Goal: Task Accomplishment & Management: Complete application form

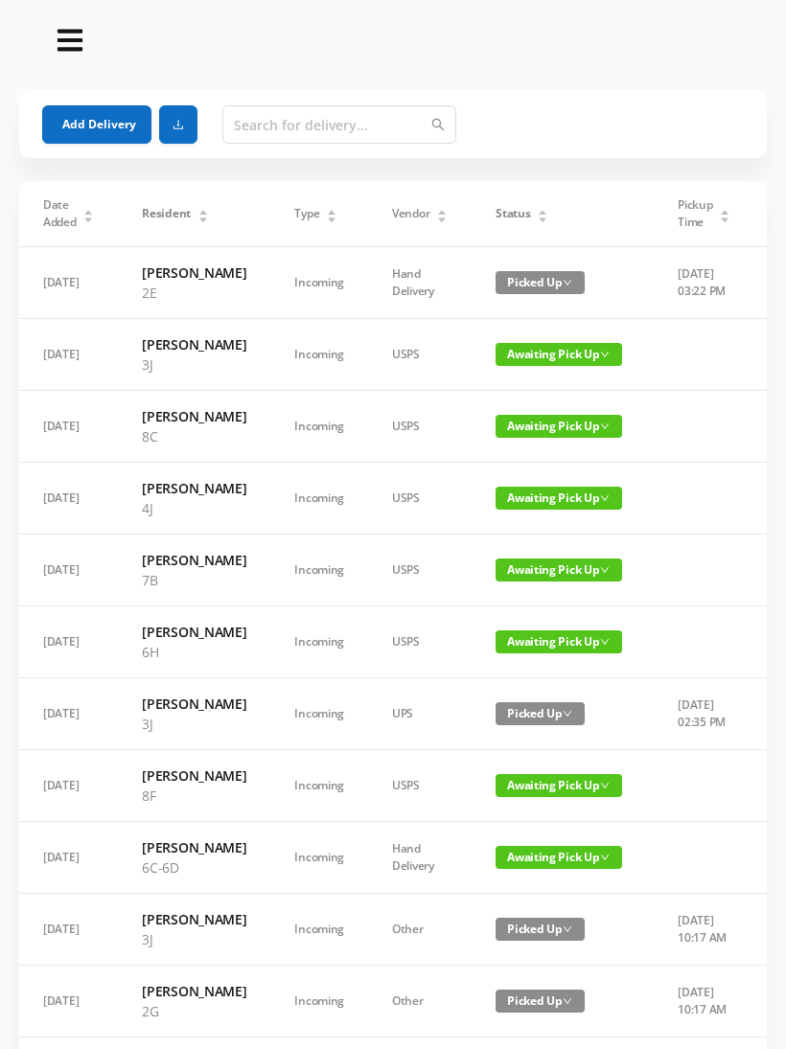
click at [93, 114] on button "Add Delivery" at bounding box center [96, 124] width 109 height 38
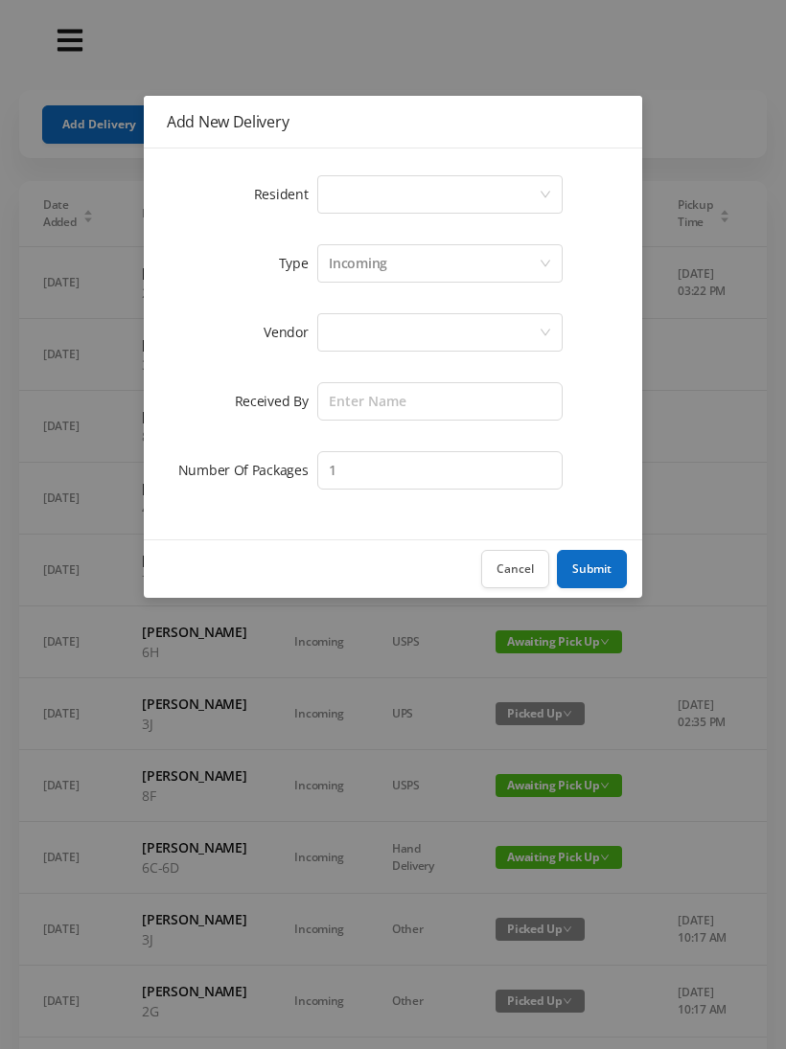
click at [536, 176] on div "Select a person" at bounding box center [434, 194] width 210 height 36
click at [520, 558] on button "Cancel" at bounding box center [515, 569] width 68 height 38
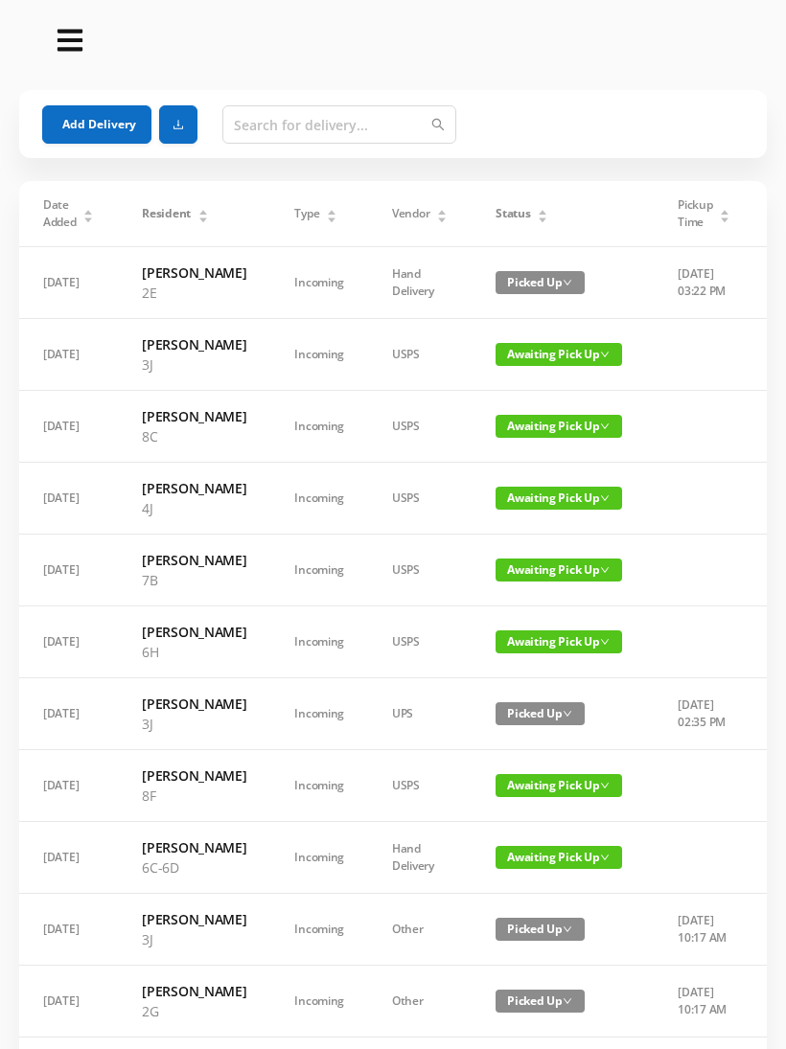
click at [115, 123] on button "Add Delivery" at bounding box center [96, 124] width 109 height 38
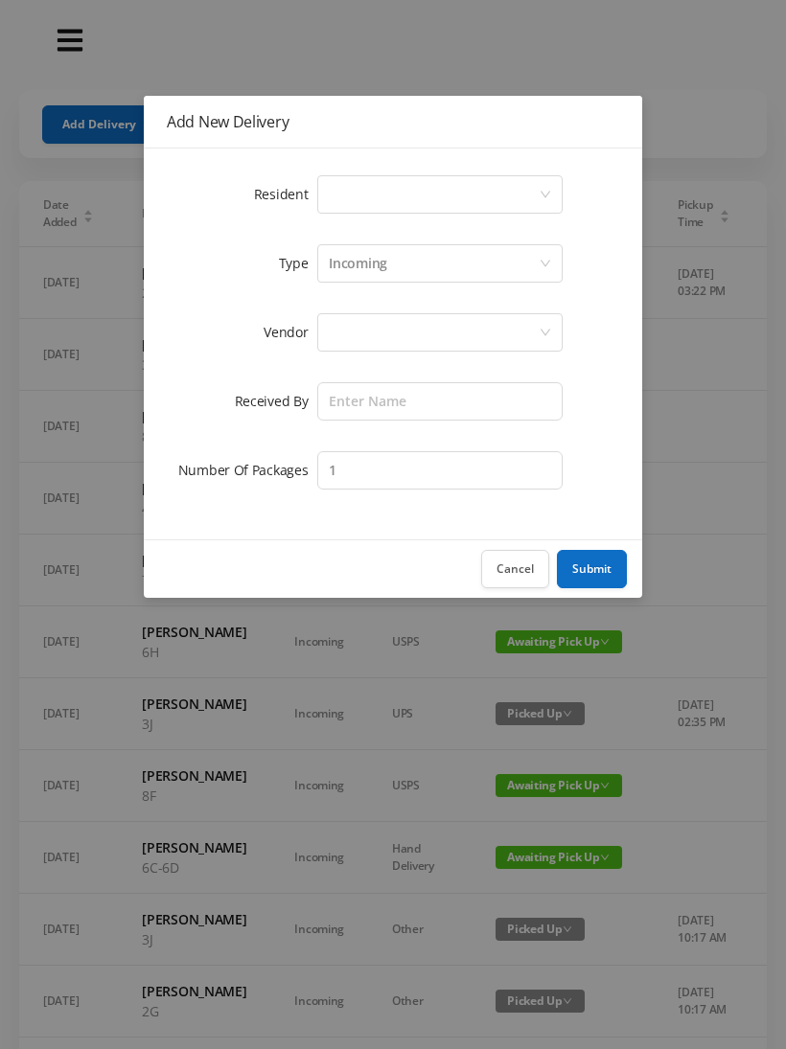
click at [527, 184] on div "Select a person" at bounding box center [434, 194] width 210 height 36
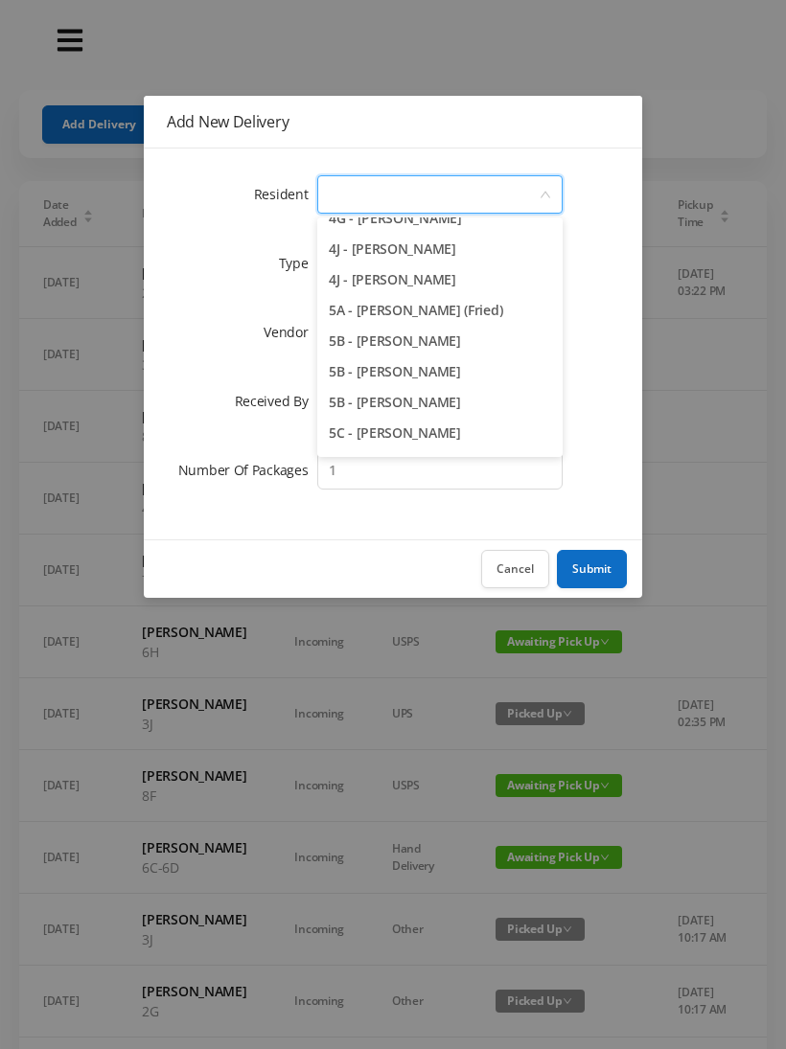
scroll to position [1348, 0]
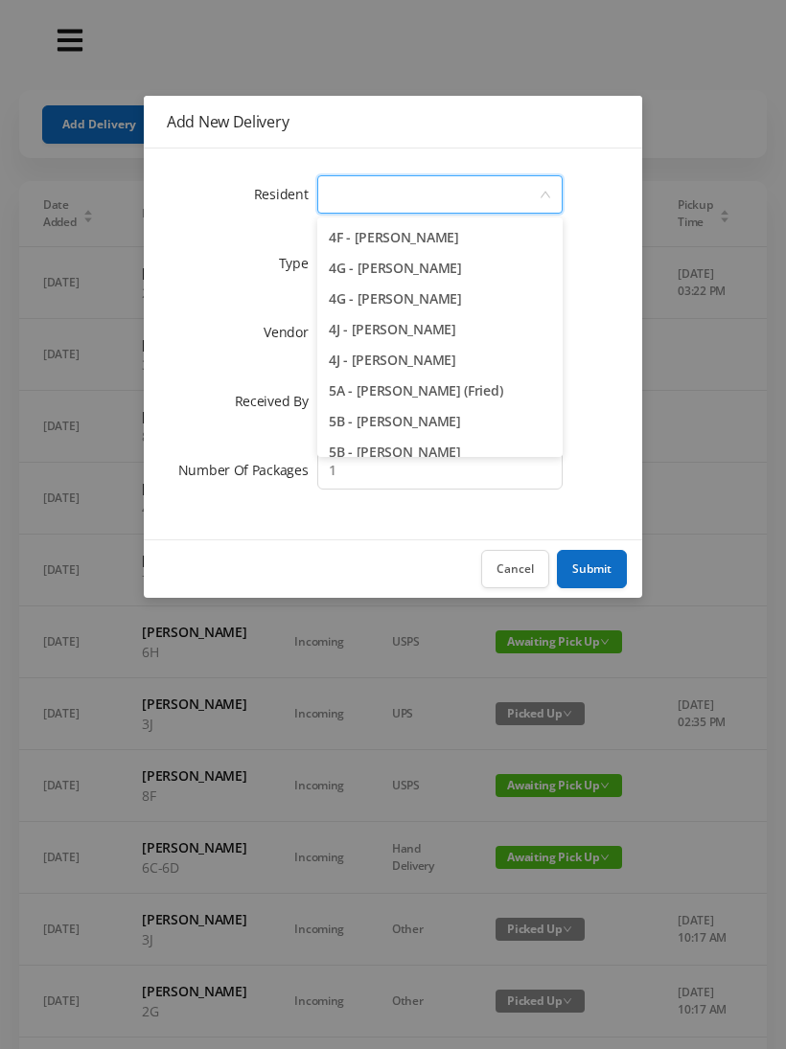
click at [430, 361] on li "4J - [PERSON_NAME]" at bounding box center [439, 360] width 245 height 31
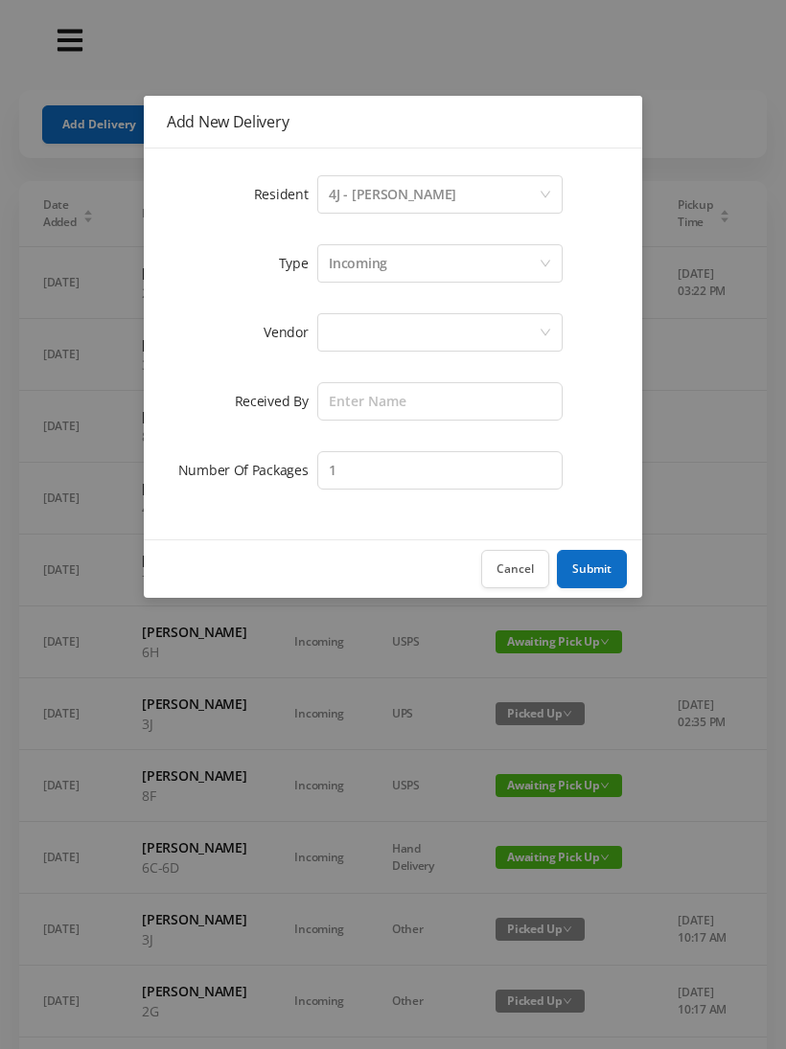
click at [468, 331] on div at bounding box center [434, 332] width 210 height 36
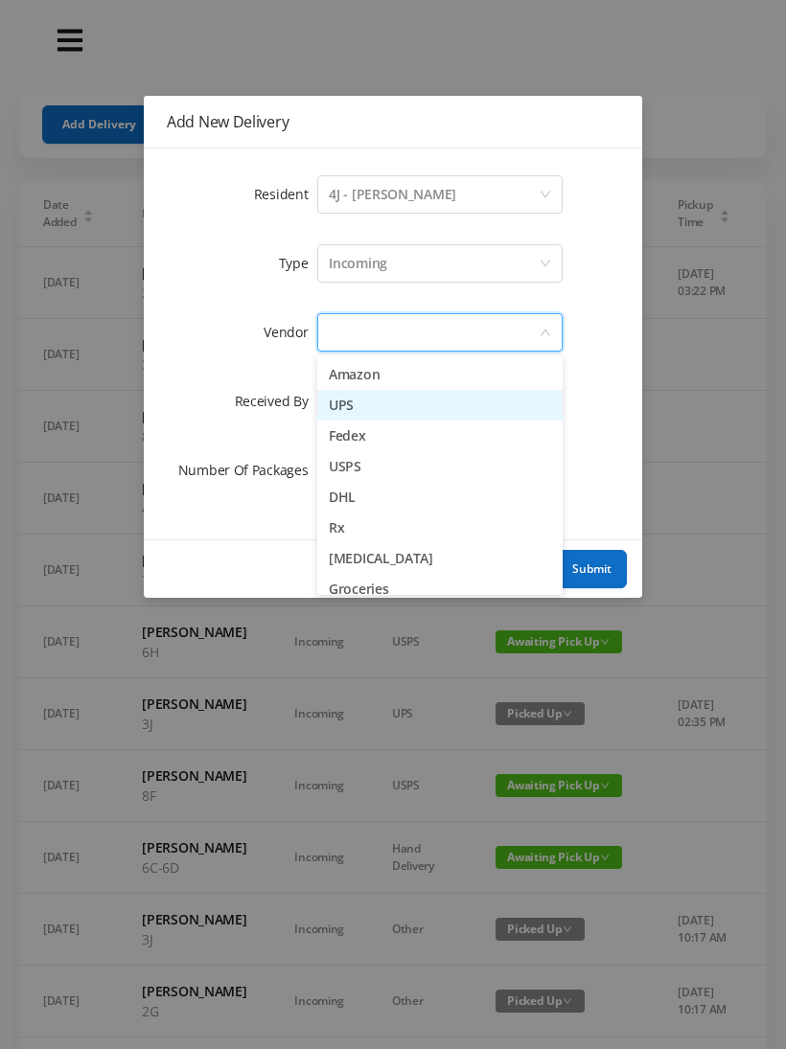
click at [360, 406] on li "UPS" at bounding box center [439, 405] width 245 height 31
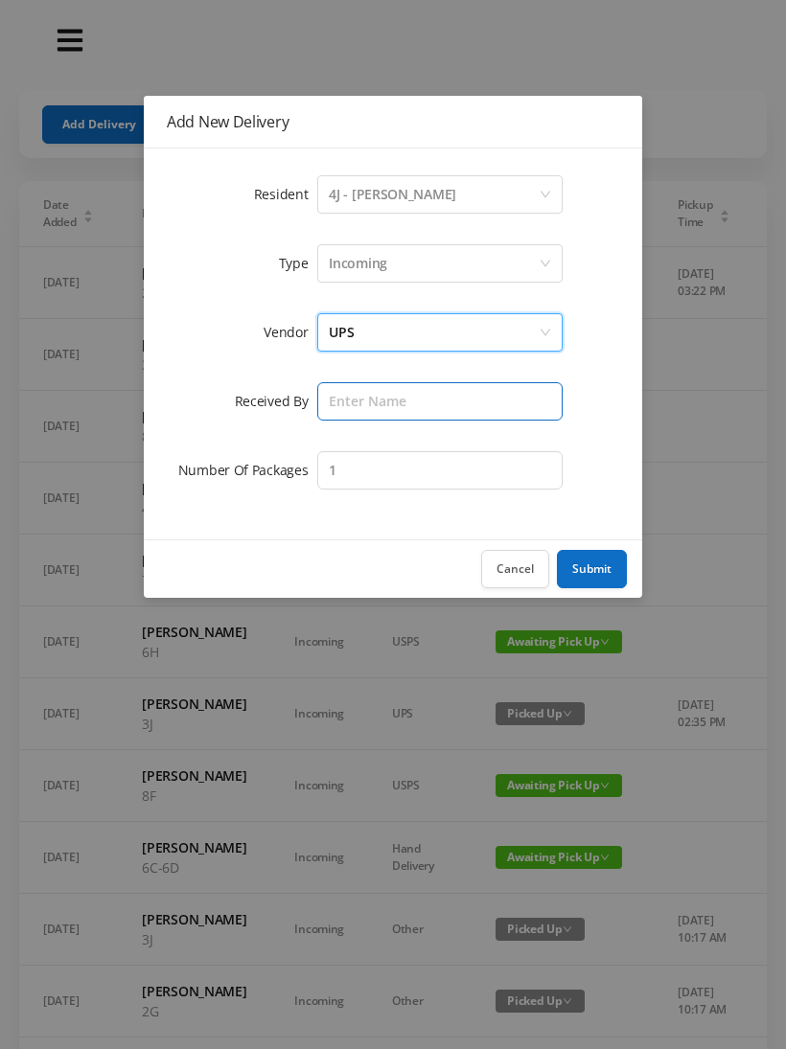
click at [433, 399] on input "text" at bounding box center [439, 401] width 245 height 38
type input "[PERSON_NAME]"
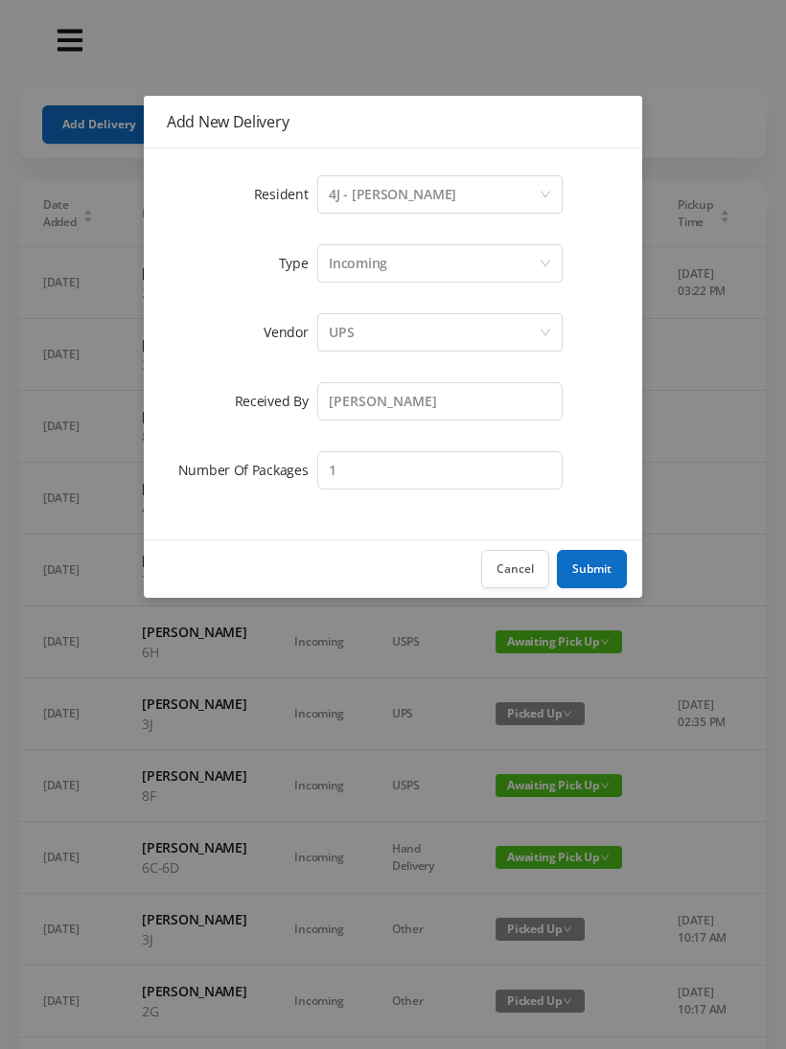
click at [590, 561] on button "Submit" at bounding box center [592, 569] width 70 height 38
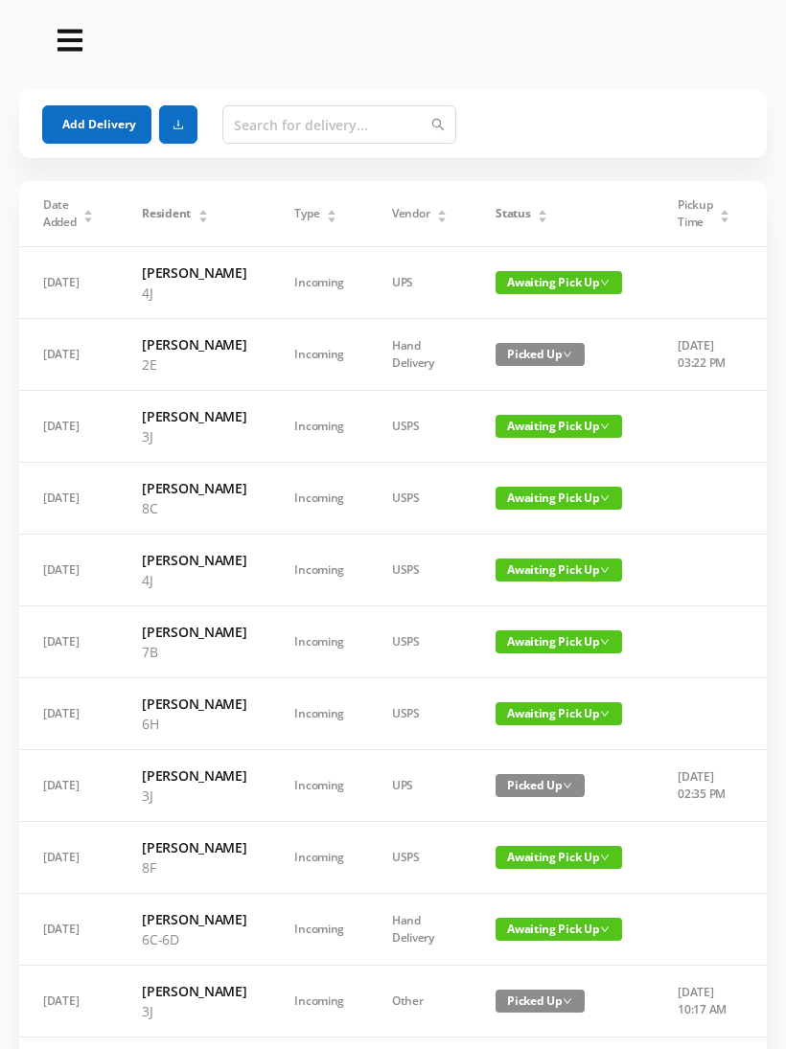
click at [81, 131] on button "Add Delivery" at bounding box center [96, 124] width 109 height 38
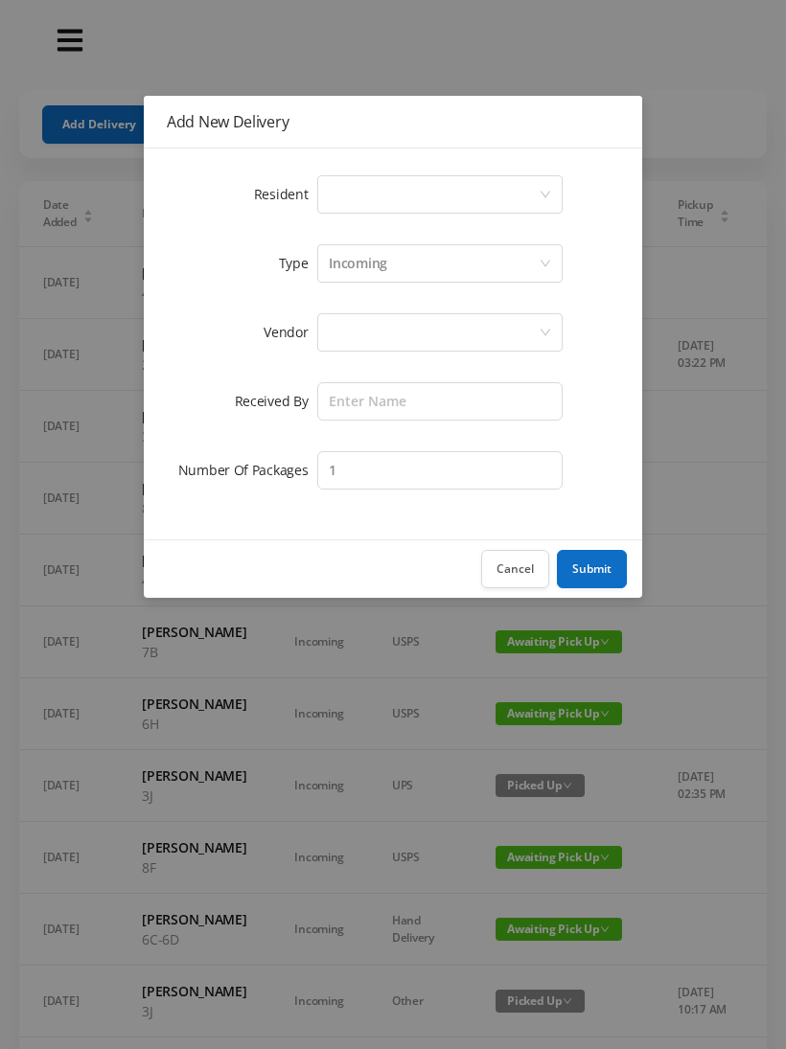
click at [548, 189] on icon "icon: down" at bounding box center [544, 194] width 11 height 11
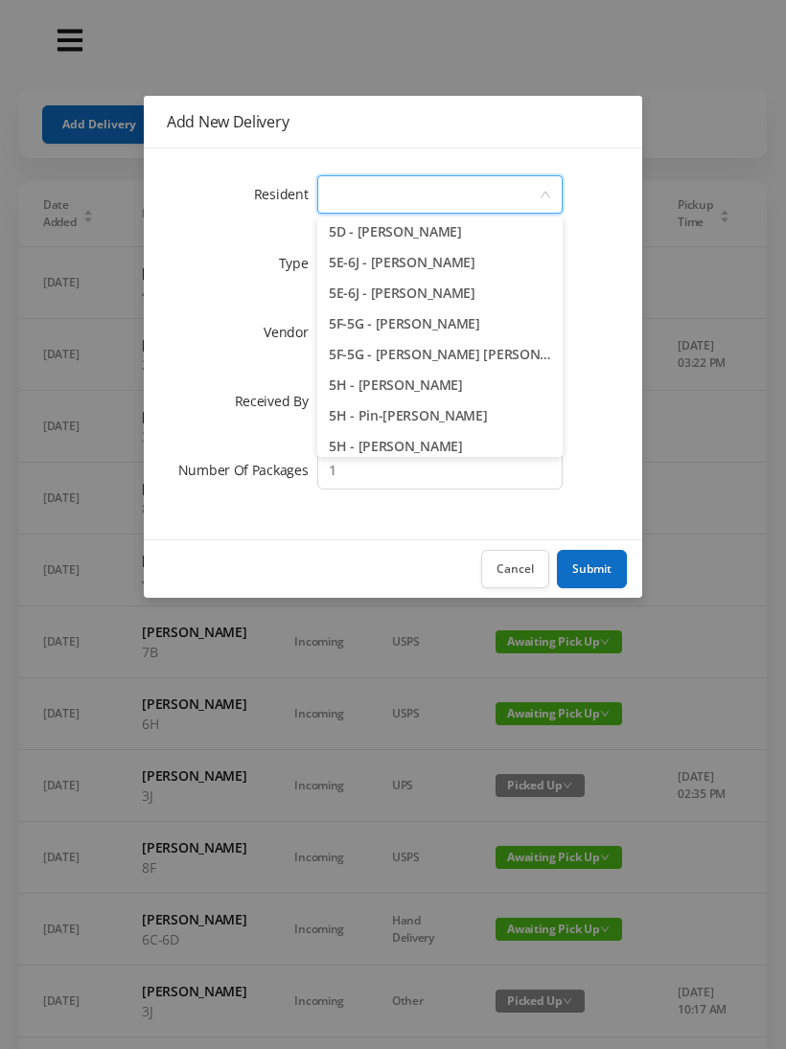
scroll to position [1632, 0]
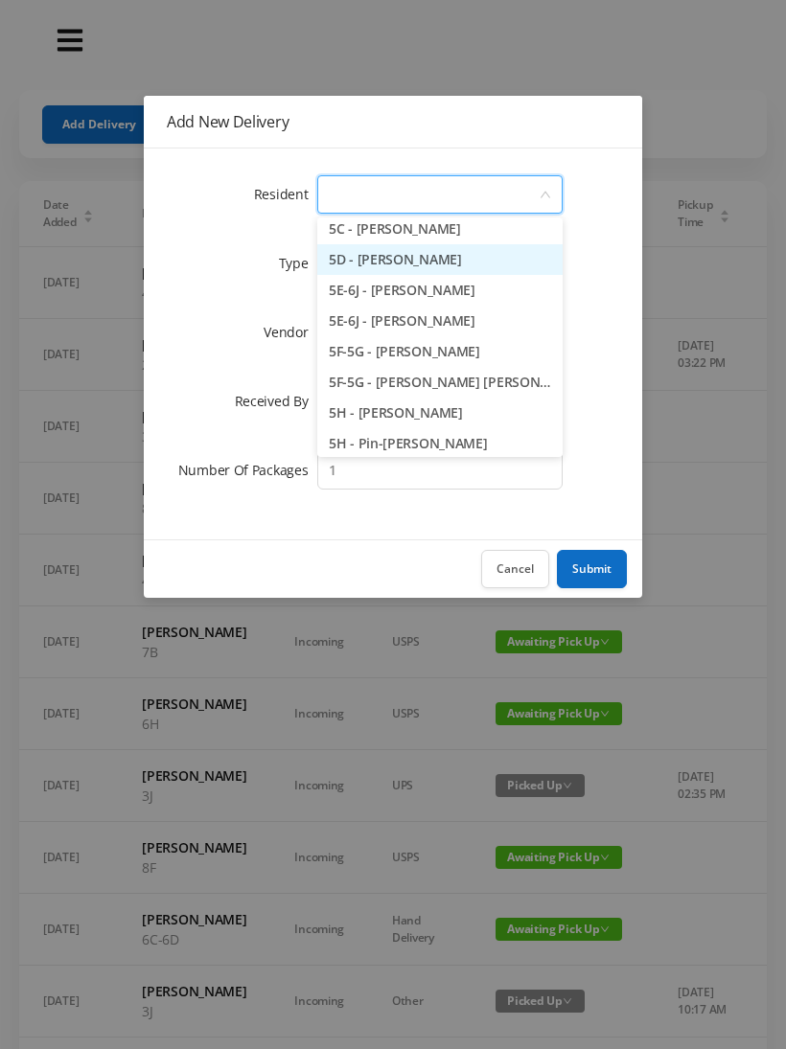
click at [431, 264] on li "5D - [PERSON_NAME]" at bounding box center [439, 259] width 245 height 31
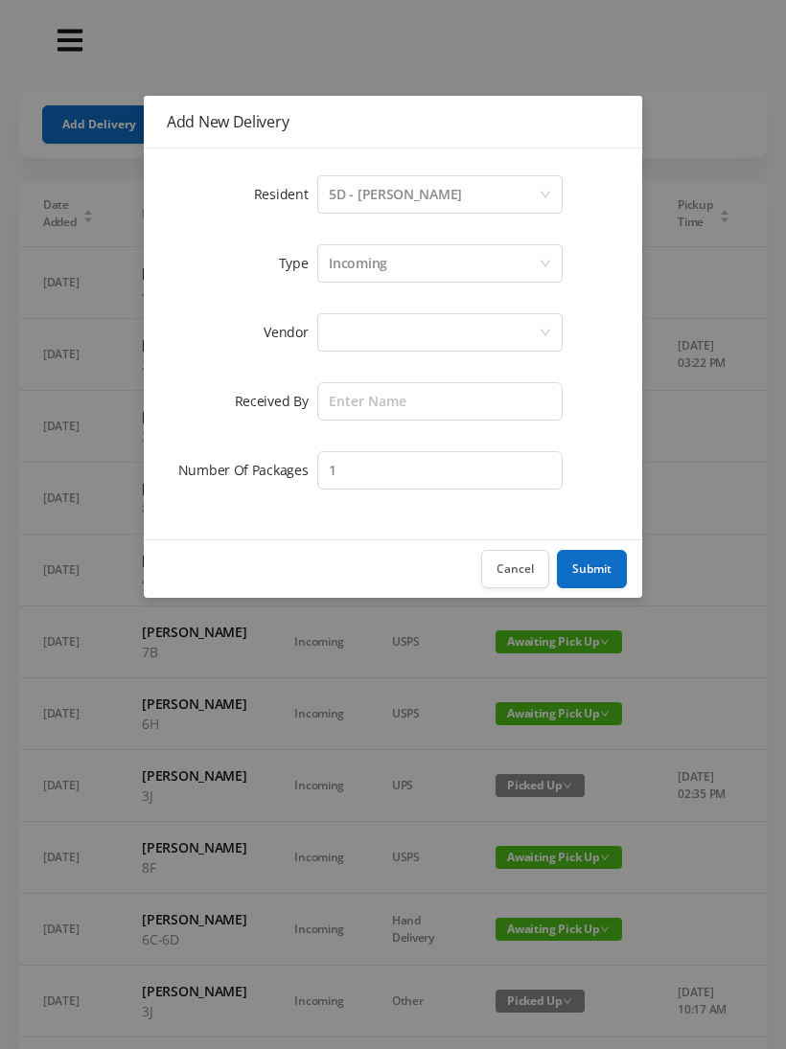
click at [470, 329] on div at bounding box center [434, 332] width 210 height 36
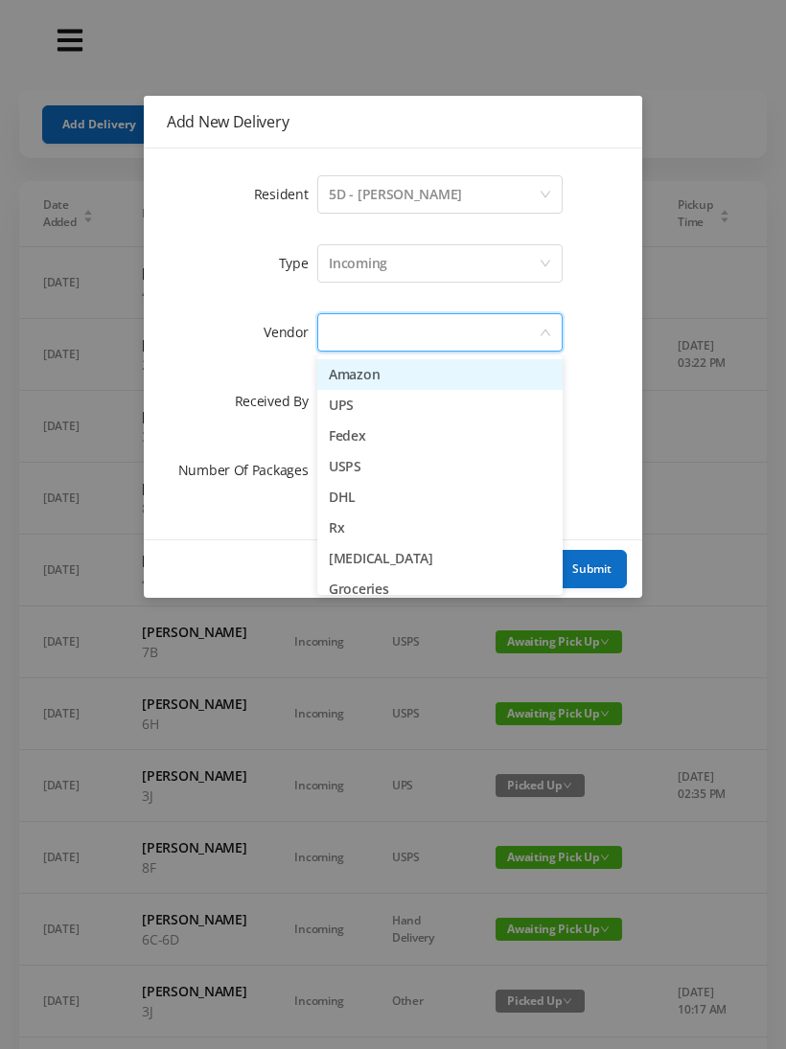
click at [351, 417] on li "UPS" at bounding box center [439, 405] width 245 height 31
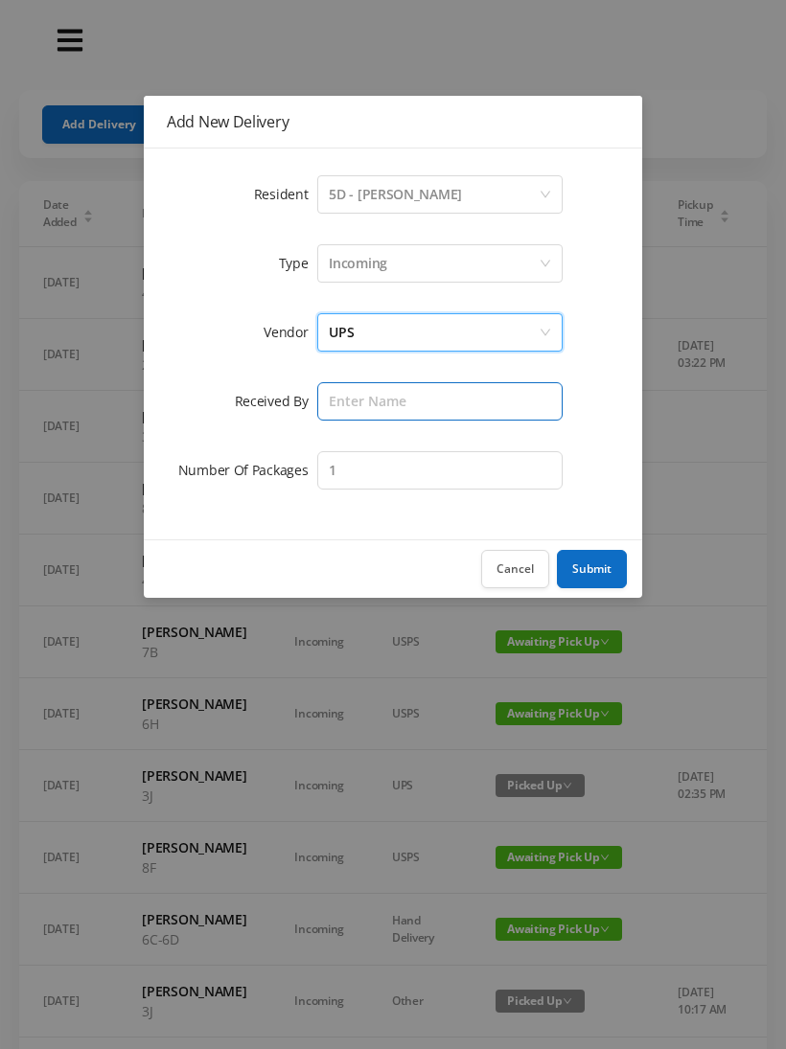
click at [391, 399] on input "text" at bounding box center [439, 401] width 245 height 38
type input "[PERSON_NAME]"
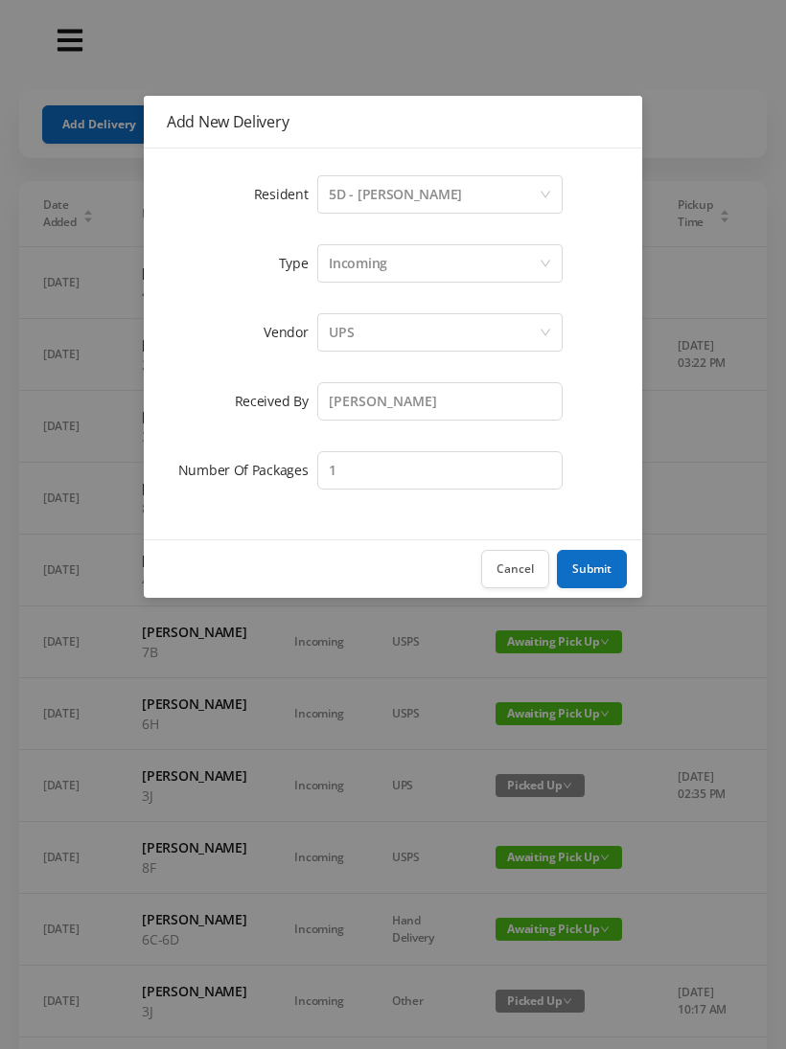
click at [608, 566] on button "Submit" at bounding box center [592, 569] width 70 height 38
